Goal: Information Seeking & Learning: Find specific fact

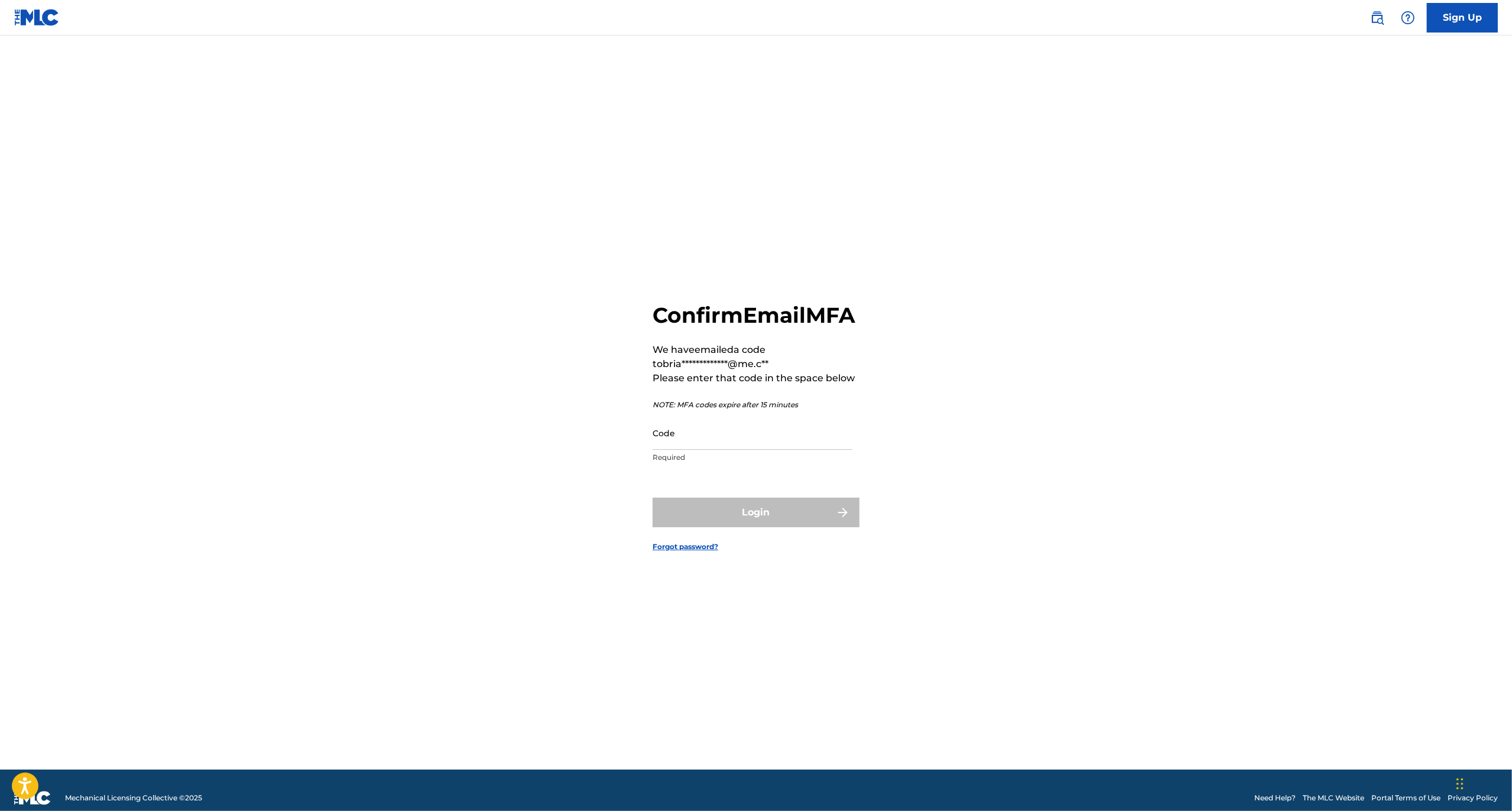
click at [711, 450] on input "Code" at bounding box center [753, 433] width 200 height 34
paste input "290938"
type input "290938"
click at [734, 514] on button "Login" at bounding box center [756, 513] width 207 height 30
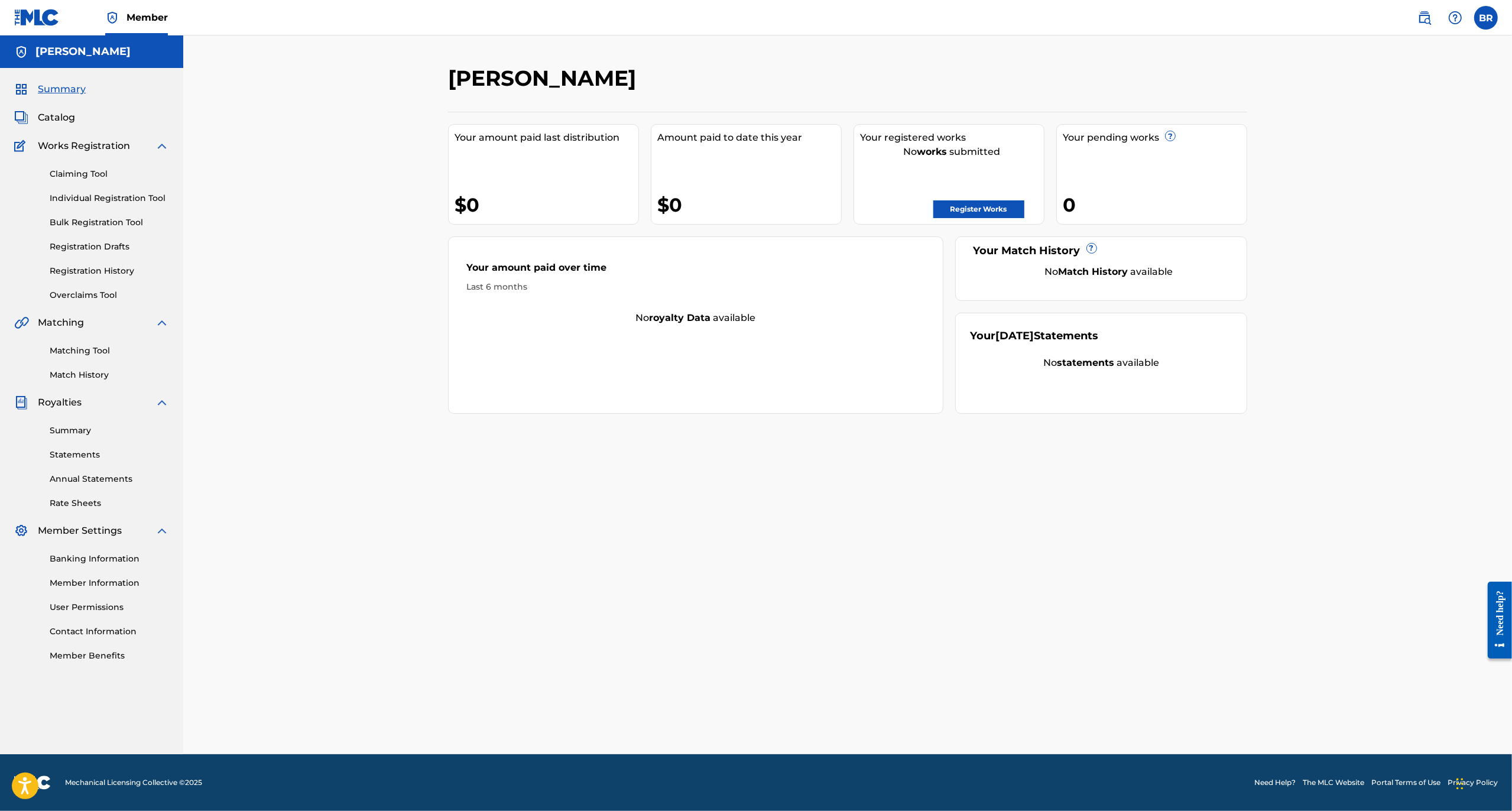
click at [1430, 17] on img at bounding box center [1424, 18] width 14 height 14
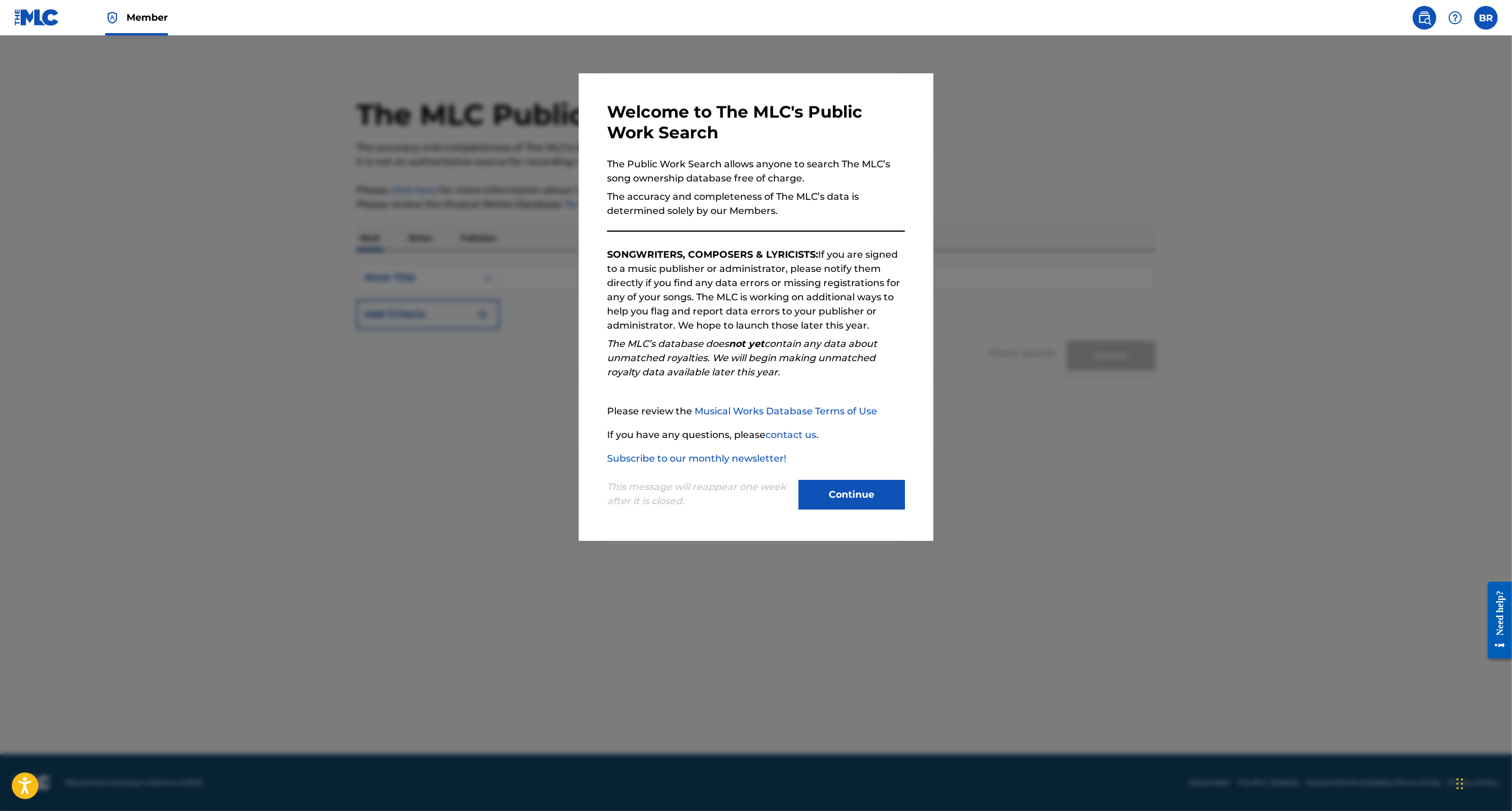
click at [881, 484] on button "Continue" at bounding box center [852, 494] width 107 height 30
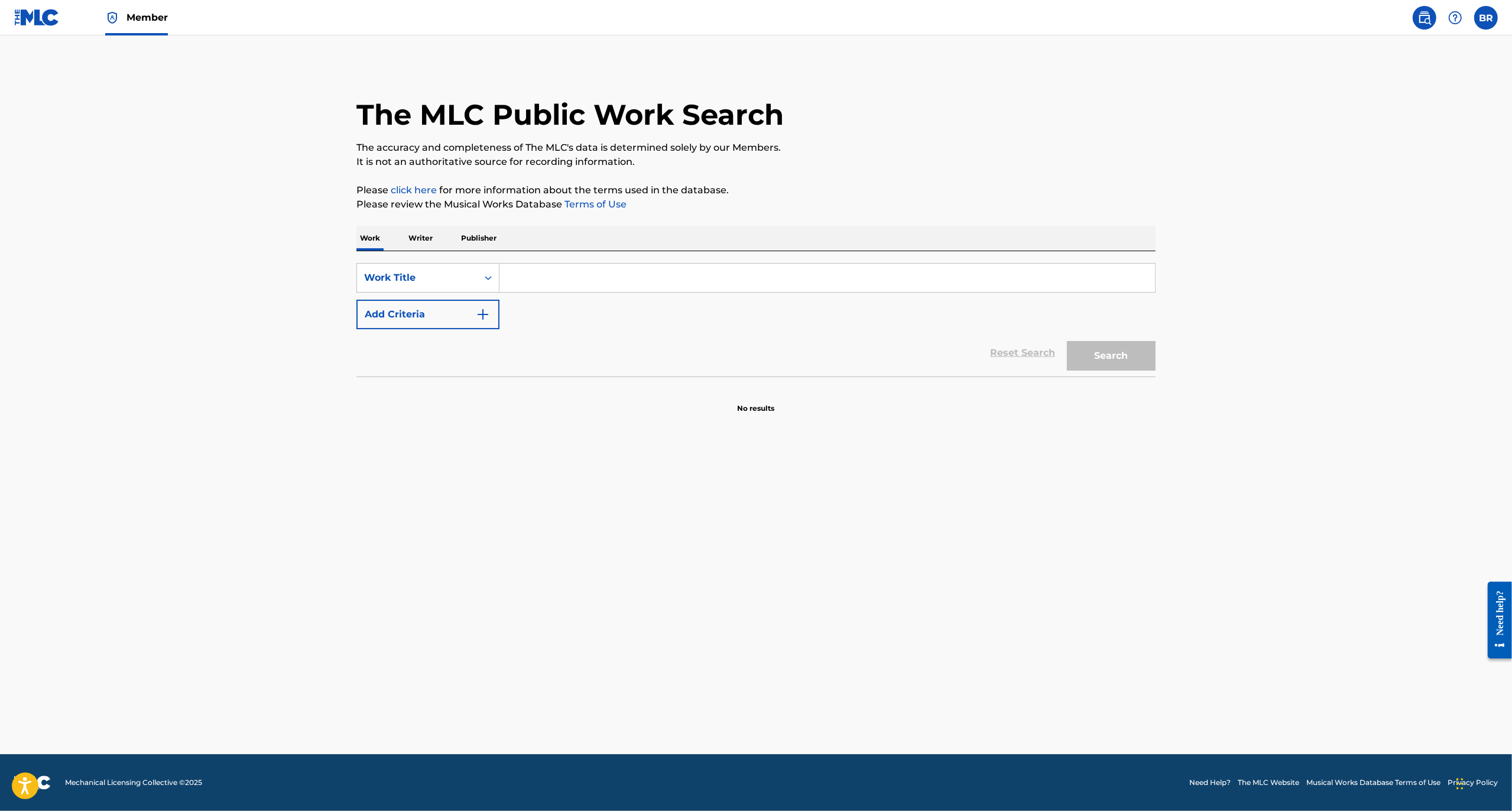
click at [485, 317] on img "Search Form" at bounding box center [483, 314] width 14 height 14
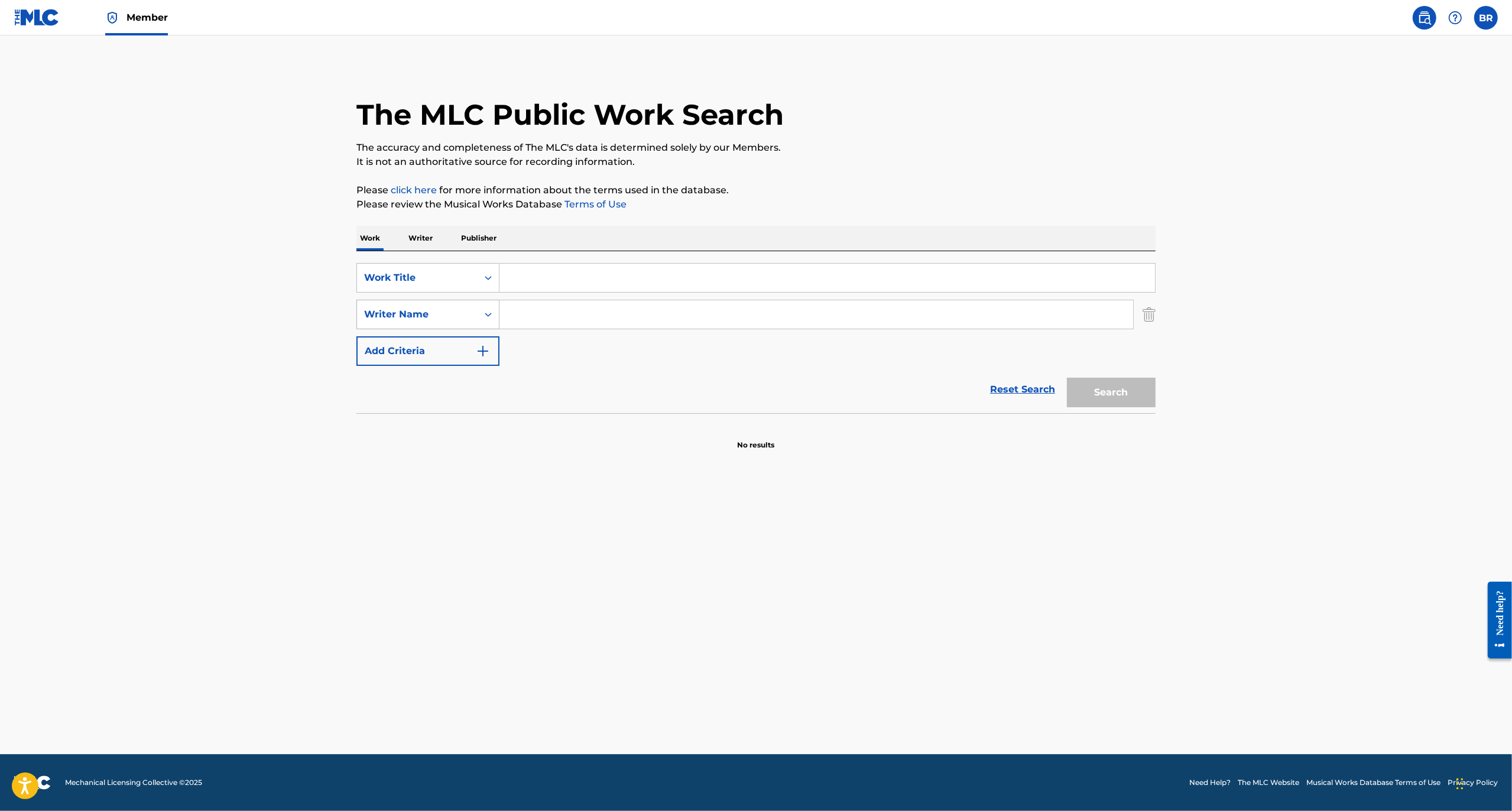
click at [495, 315] on div "Search Form" at bounding box center [488, 314] width 21 height 21
click at [616, 377] on div "Reset Search Search" at bounding box center [756, 390] width 799 height 47
click at [482, 314] on div "Search Form" at bounding box center [488, 314] width 21 height 21
click at [639, 427] on section "No results" at bounding box center [756, 435] width 799 height 31
click at [484, 314] on icon "Search Form" at bounding box center [488, 315] width 12 height 12
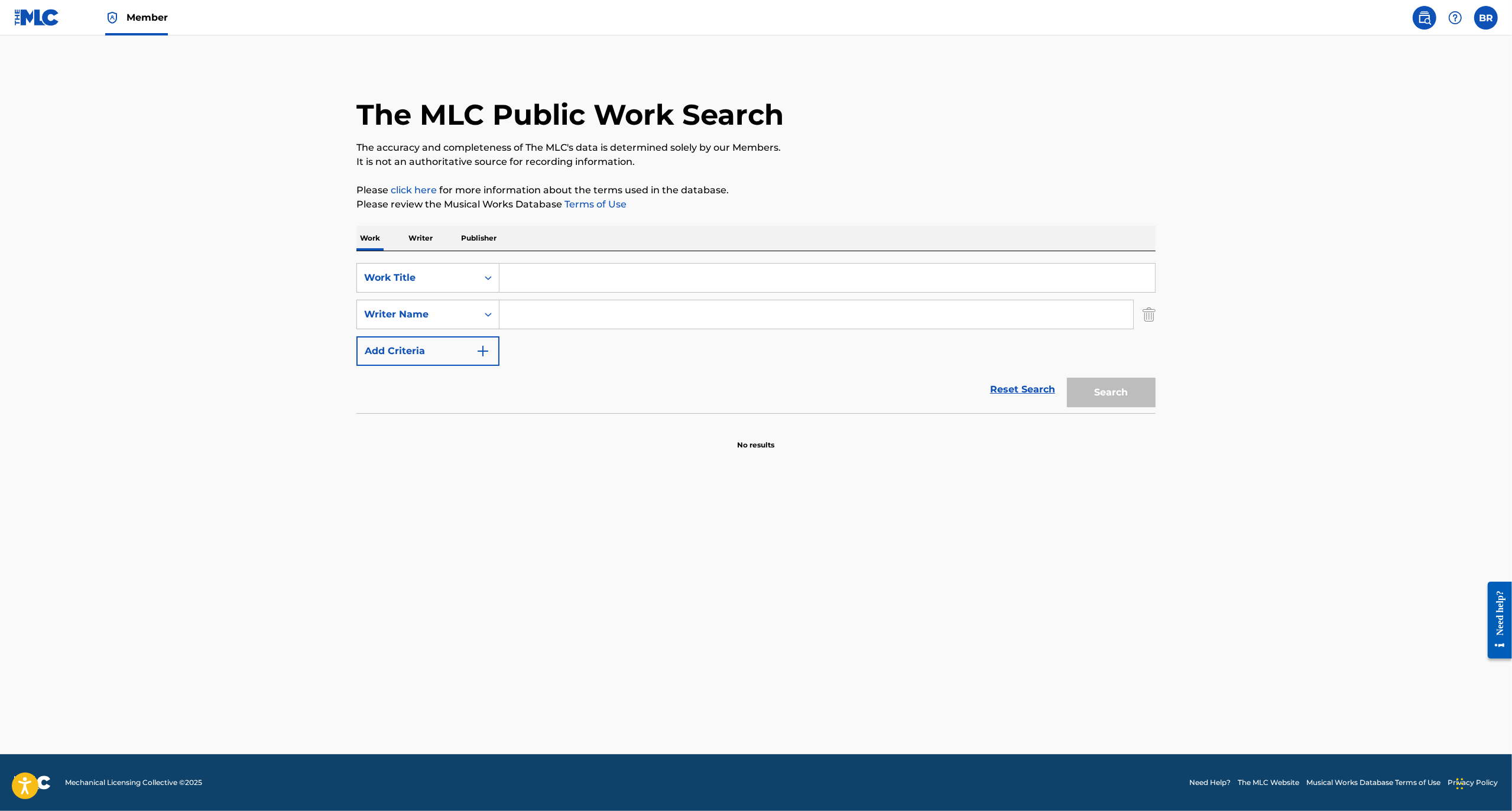
click at [583, 412] on div "Reset Search Search" at bounding box center [756, 390] width 799 height 47
click at [481, 309] on div "Search Form" at bounding box center [488, 314] width 21 height 21
click at [477, 307] on div "Writer Name" at bounding box center [417, 314] width 120 height 22
click at [442, 278] on div "Work Title" at bounding box center [417, 278] width 107 height 14
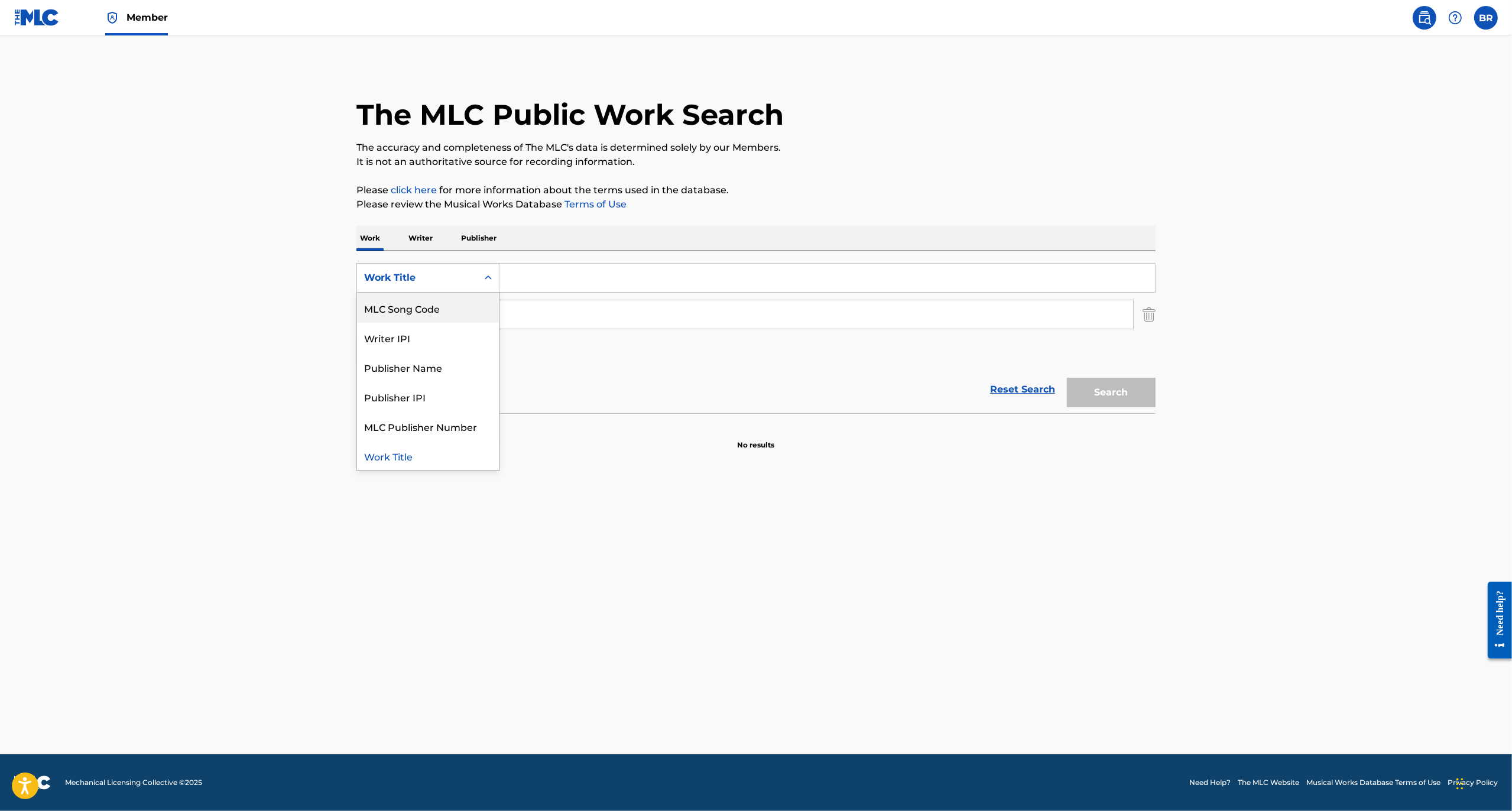
click at [416, 242] on p "Writer" at bounding box center [420, 238] width 31 height 25
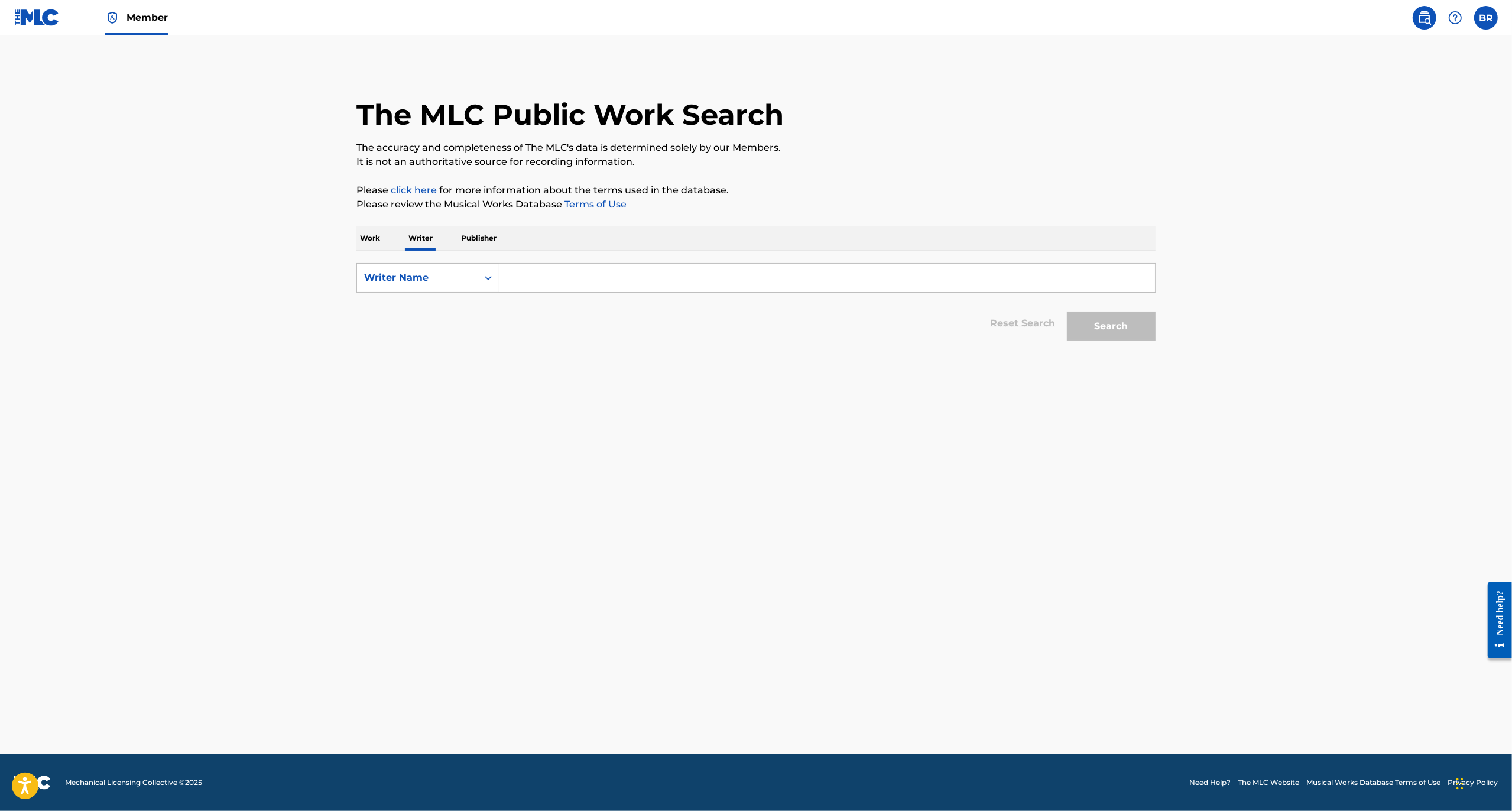
click at [573, 285] on input "Search Form" at bounding box center [827, 278] width 656 height 28
paste input "[PERSON_NAME]"
type input "[PERSON_NAME]"
click at [1115, 330] on button "Search" at bounding box center [1111, 326] width 88 height 30
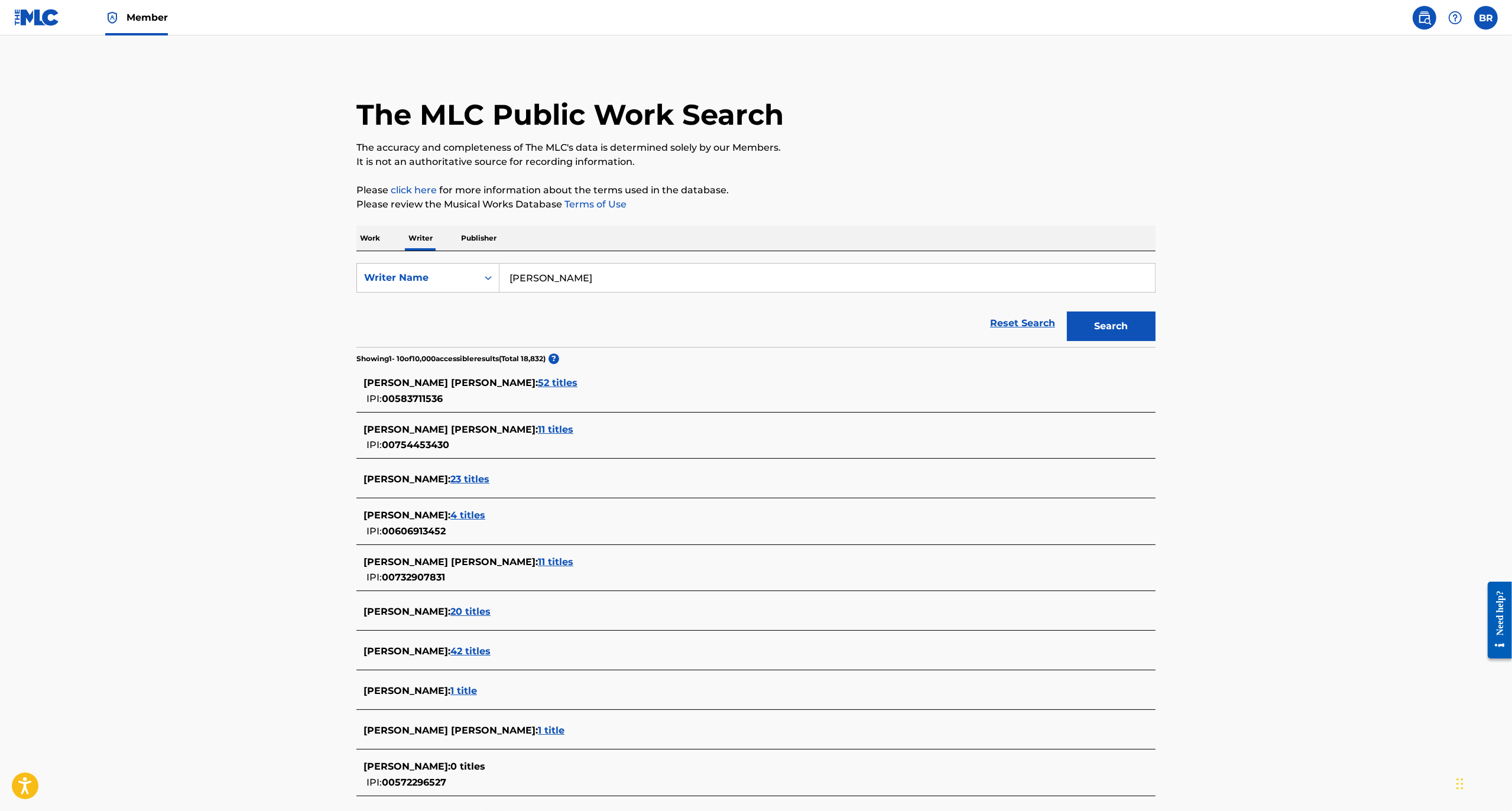
scroll to position [107, 0]
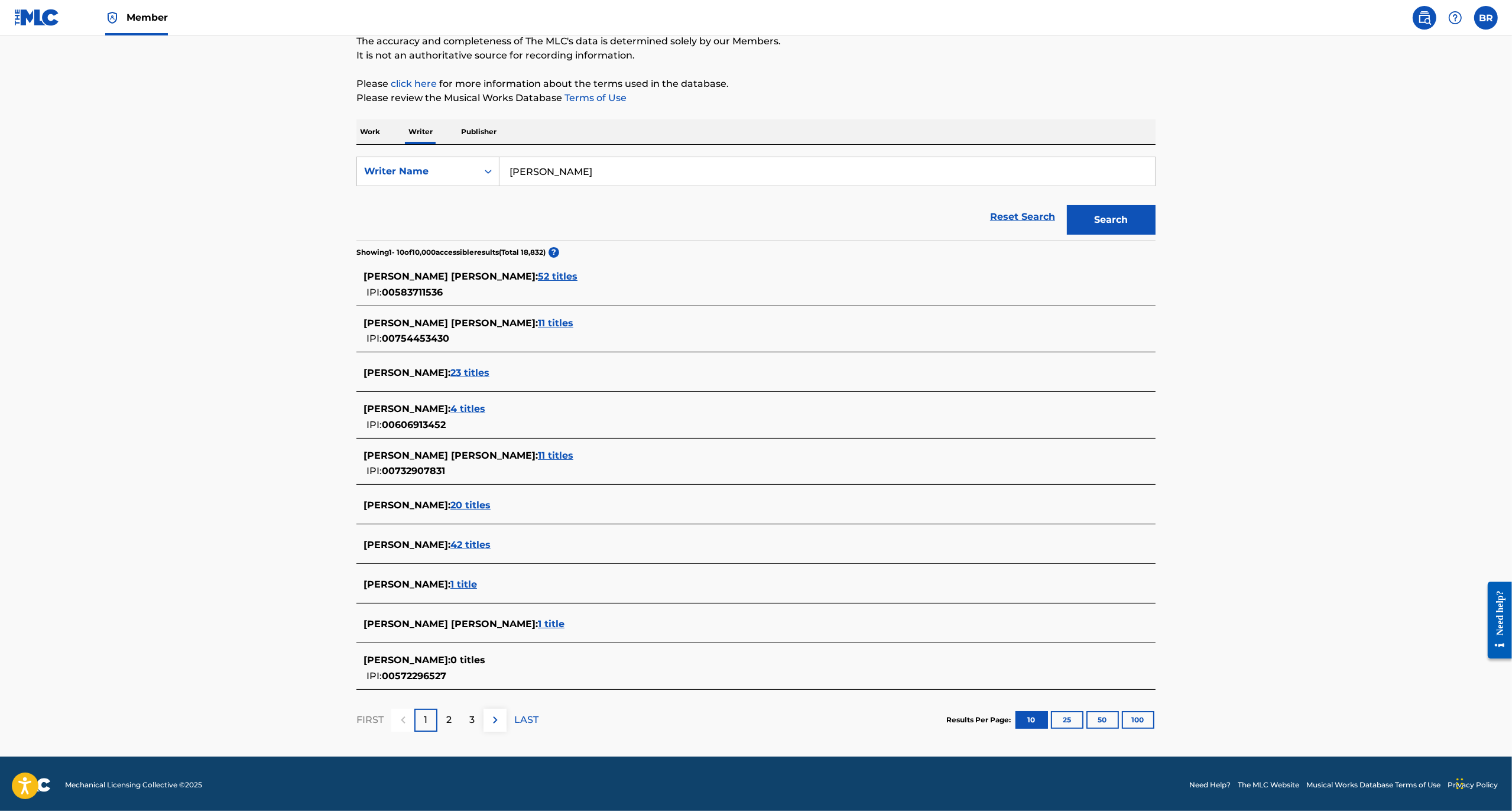
click at [490, 545] on span "42 titles" at bounding box center [470, 545] width 40 height 11
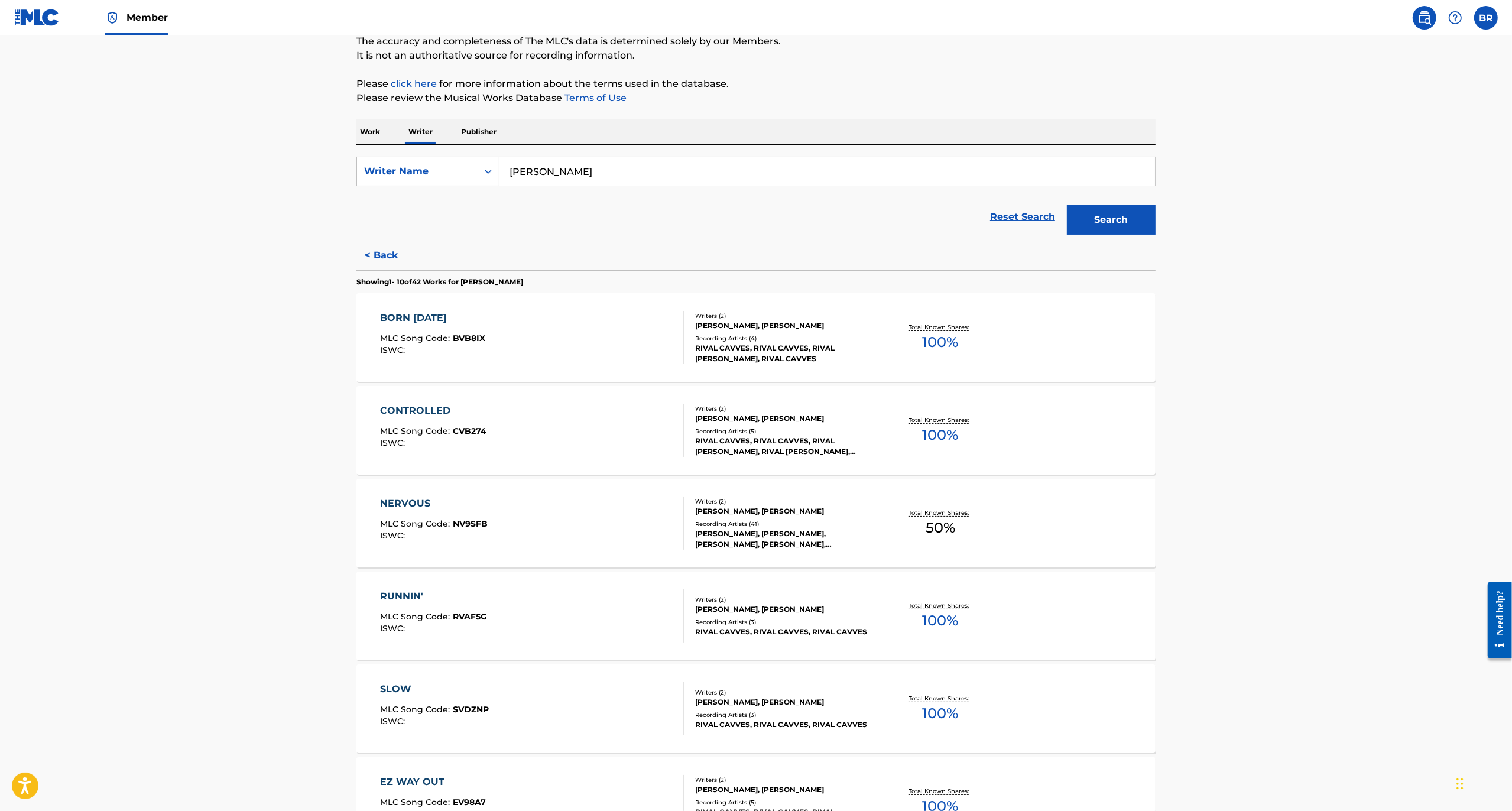
click at [422, 317] on div "BORN [DATE]" at bounding box center [433, 318] width 105 height 14
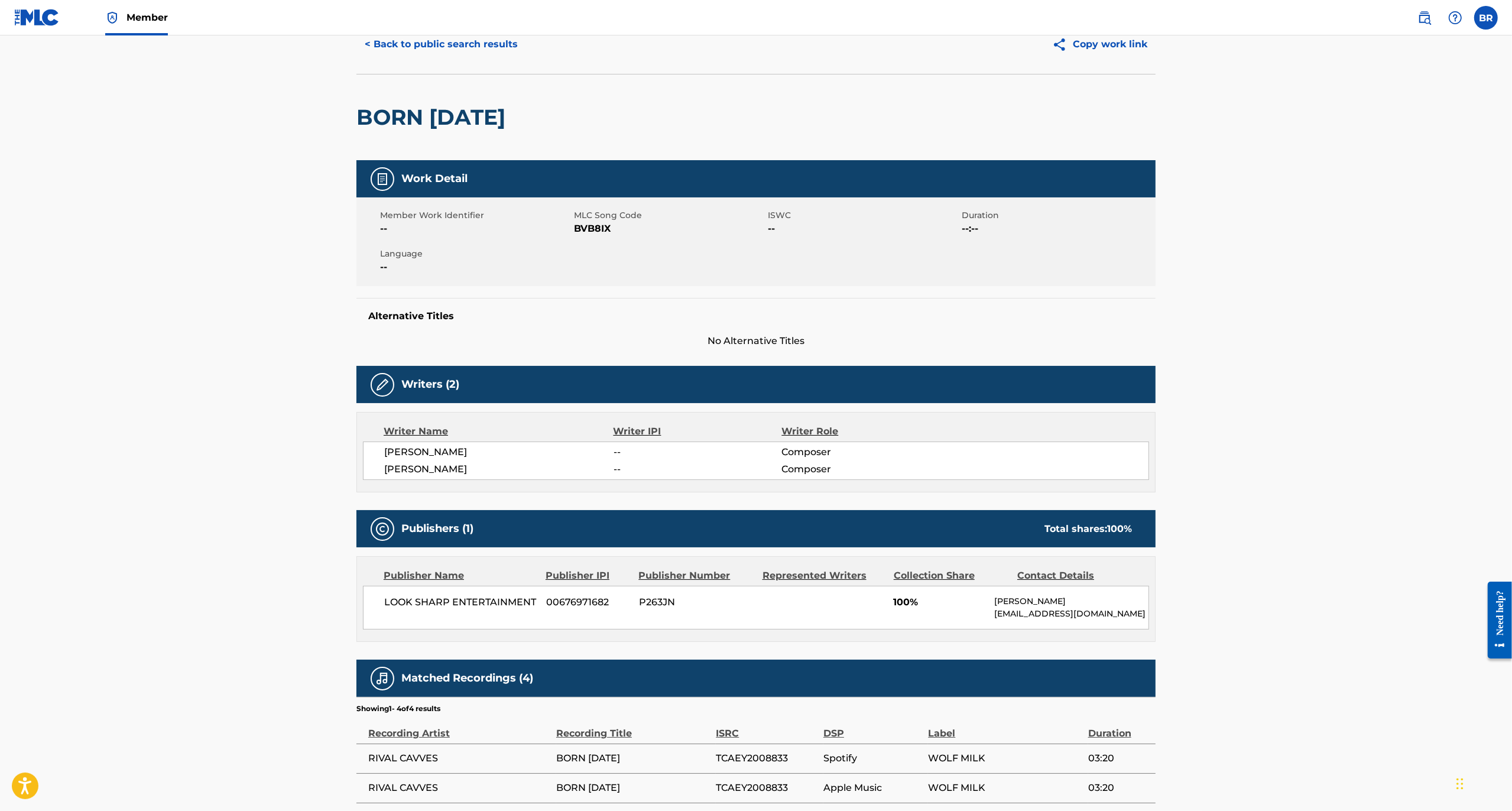
scroll to position [174, 0]
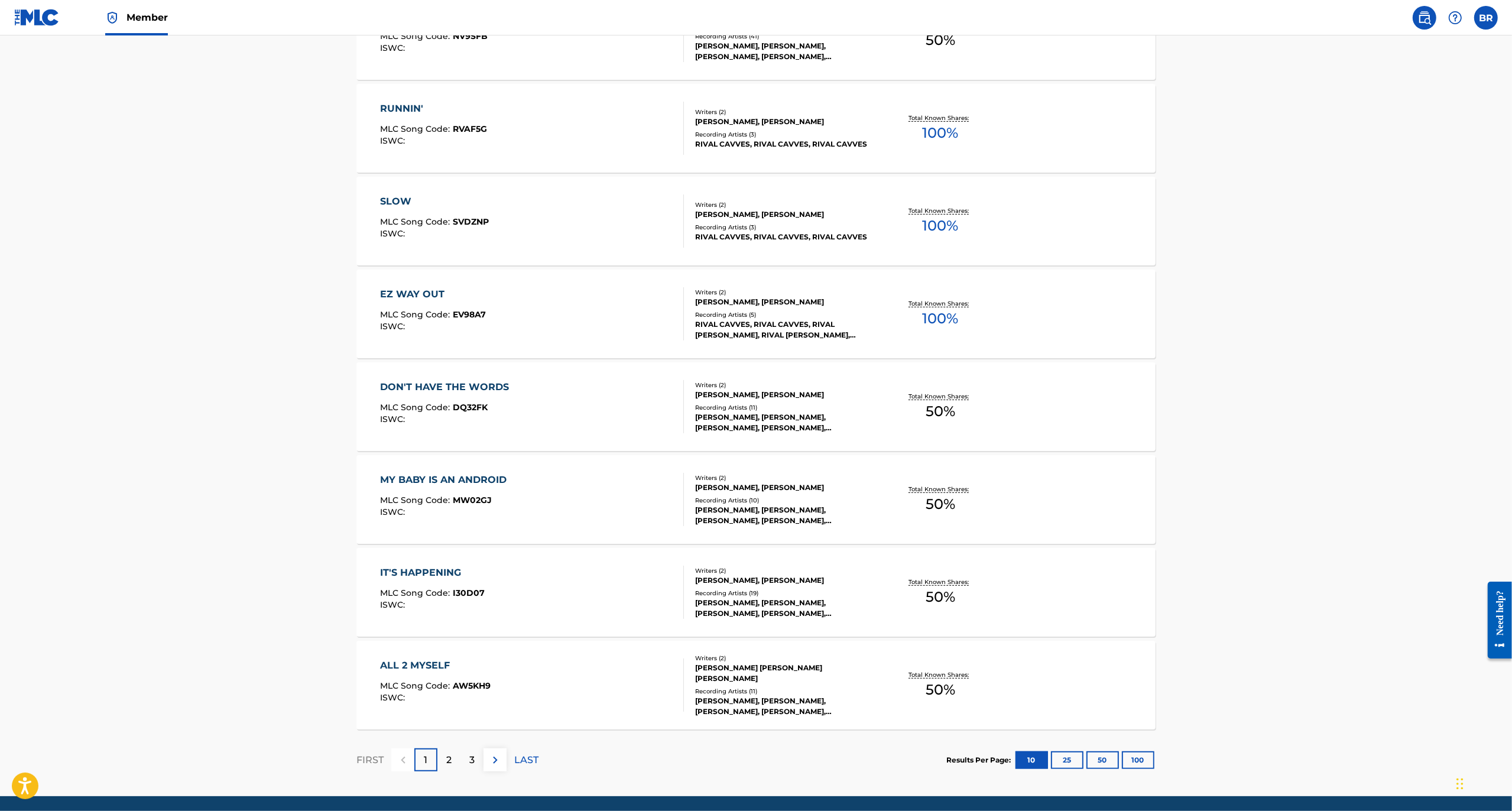
scroll to position [591, 0]
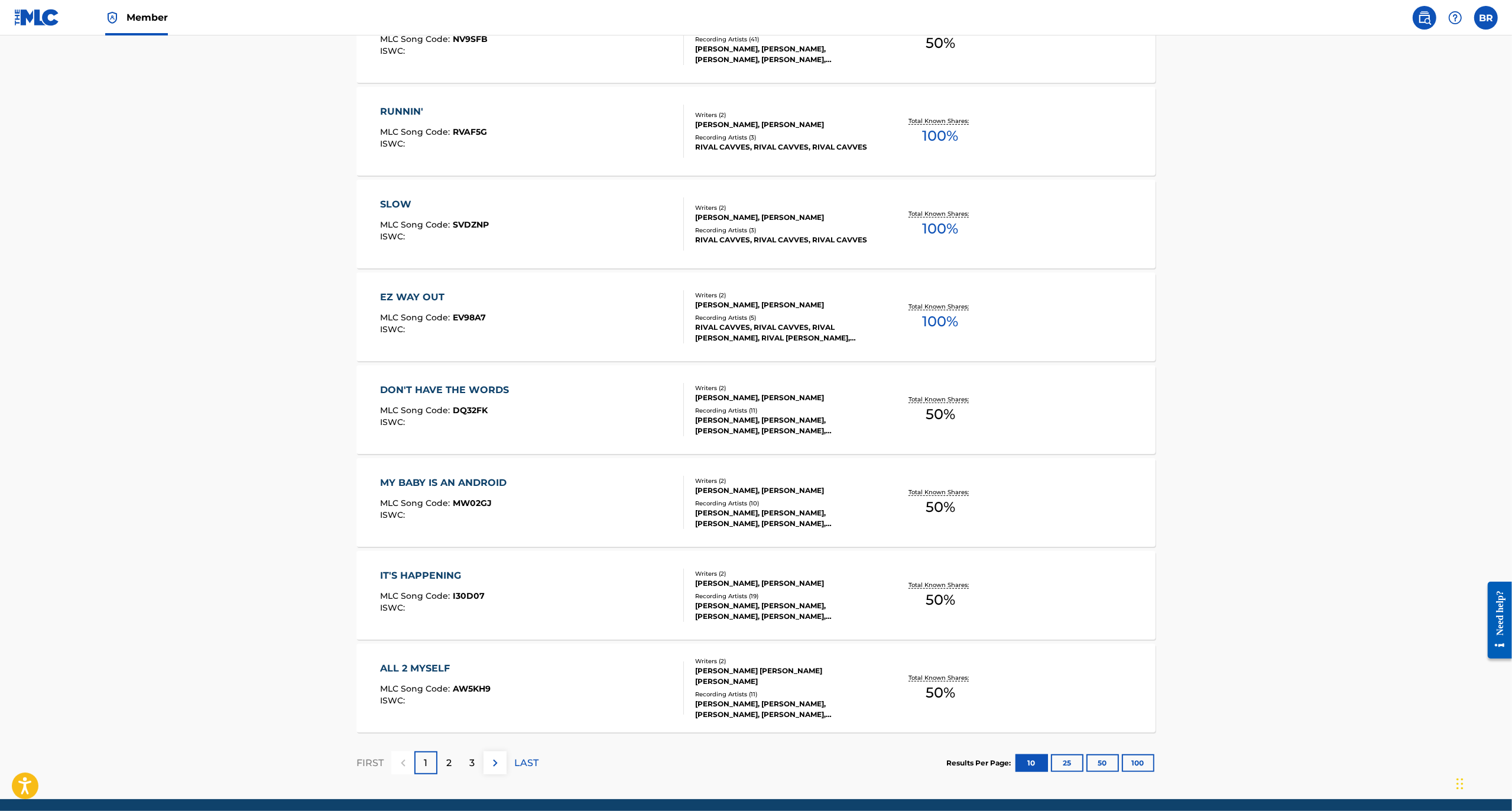
click at [435, 491] on div "MY BABY IS AN ANDROID MLC Song Code : MW02GJ ISWC :" at bounding box center [447, 503] width 133 height 53
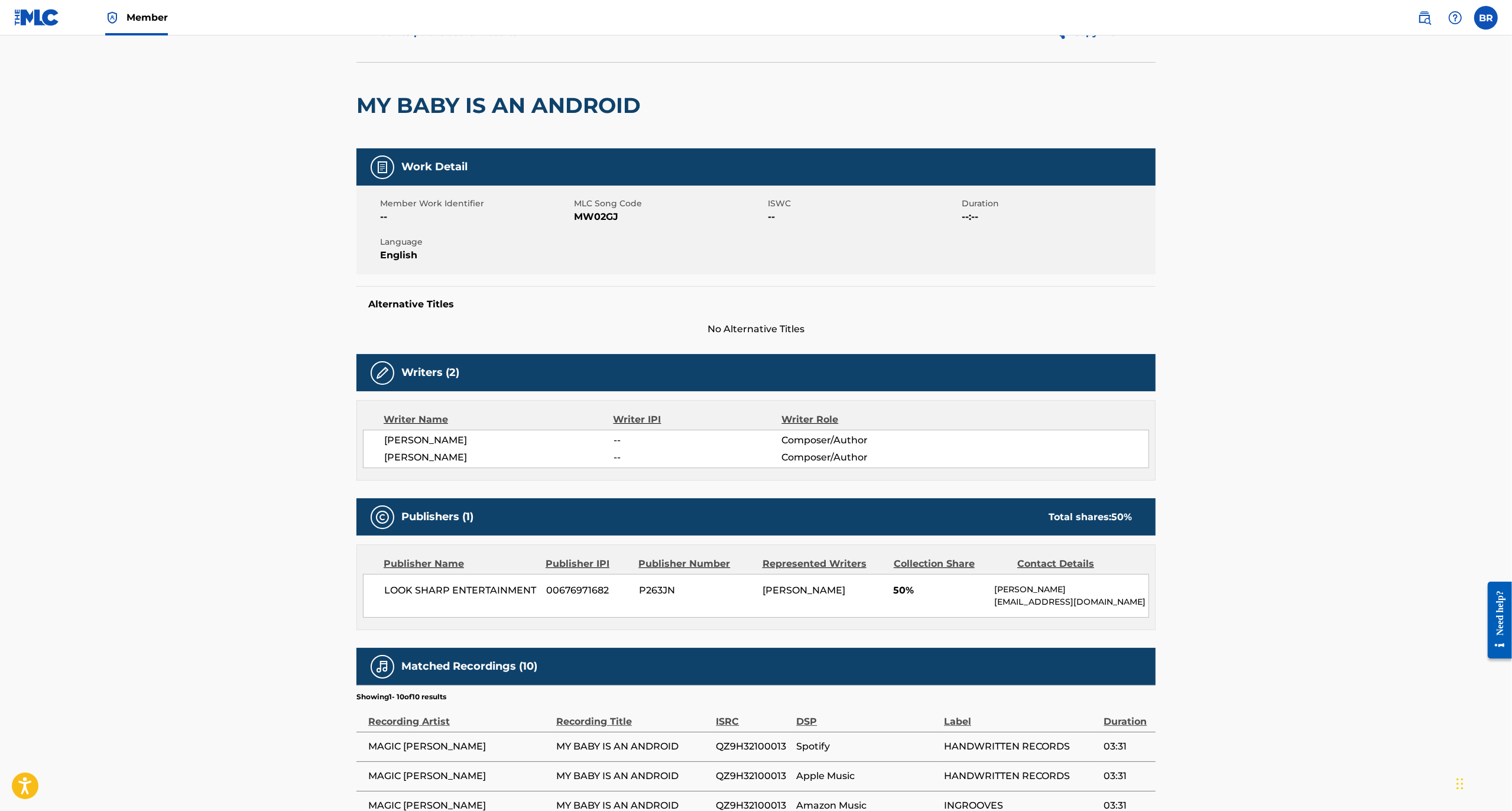
scroll to position [71, 0]
